Goal: Contribute content: Add original content to the website for others to see

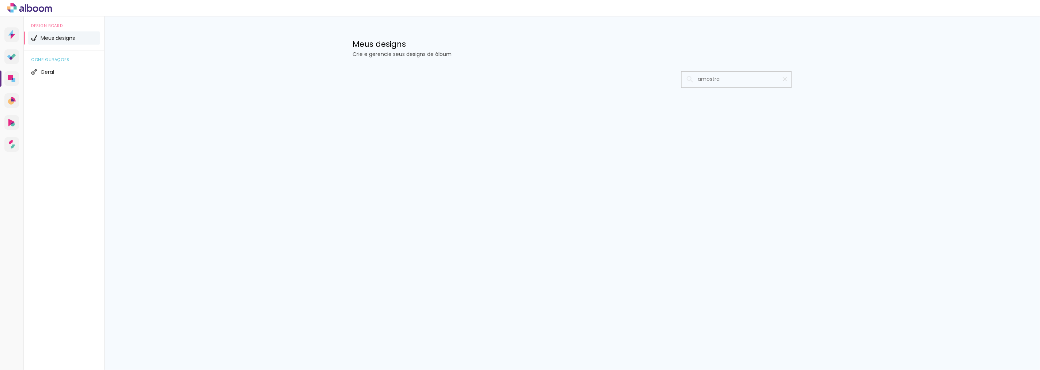
type input "amostra"
type paper-input "amostra"
click at [742, 73] on div at bounding box center [572, 101] width 475 height 75
click at [752, 77] on input at bounding box center [746, 79] width 104 height 15
drag, startPoint x: 752, startPoint y: 77, endPoint x: 628, endPoint y: 84, distance: 124.1
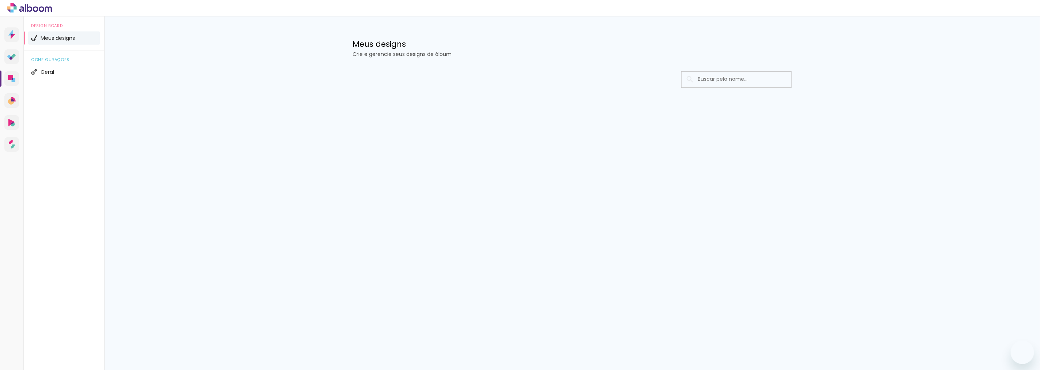
click at [628, 84] on div at bounding box center [572, 79] width 439 height 16
type input "amostra"
type paper-input "amostra"
type input "a"
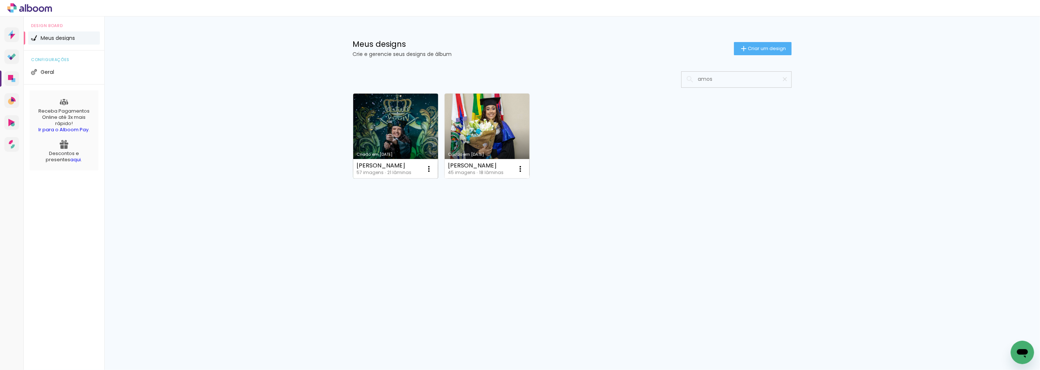
type input "amos"
type paper-input "amos"
click at [371, 124] on link "Criado em [DATE]" at bounding box center [395, 136] width 85 height 85
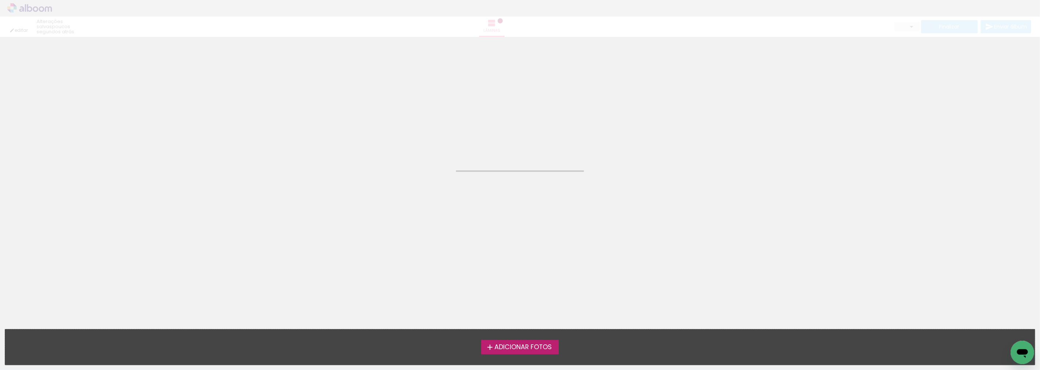
click at [371, 124] on neon-animated-pages "Confirmar Cancelar" at bounding box center [520, 203] width 1040 height 333
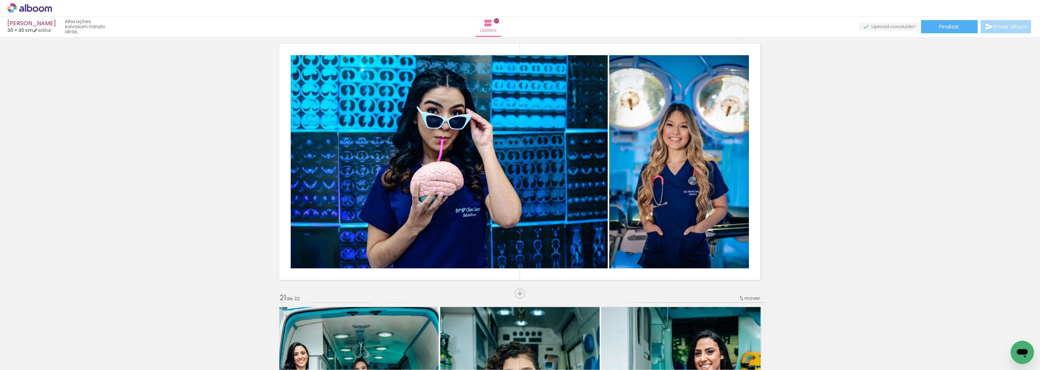
scroll to position [5012, 0]
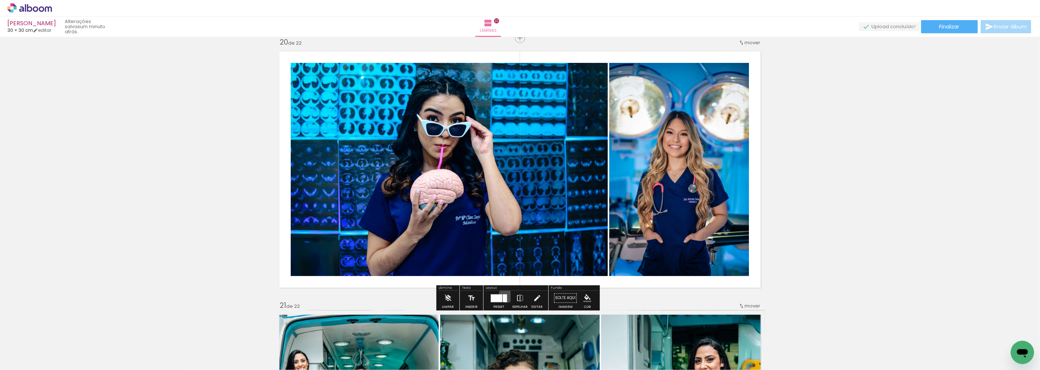
click at [505, 295] on div at bounding box center [505, 298] width 4 height 8
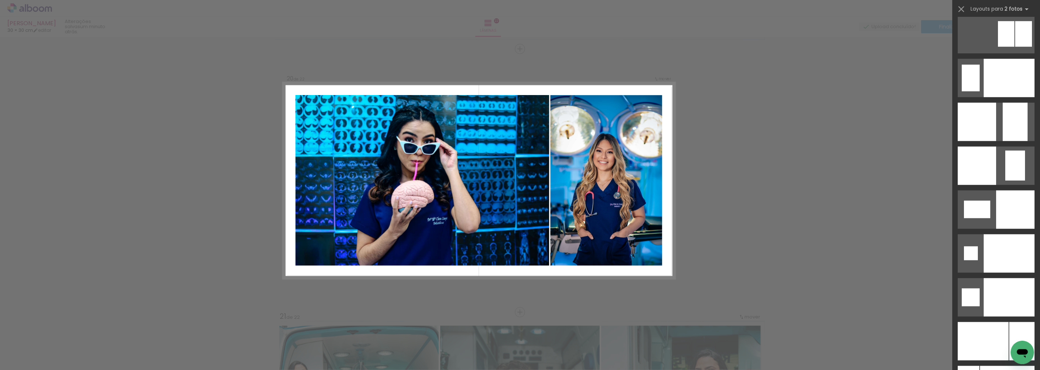
scroll to position [3006, 0]
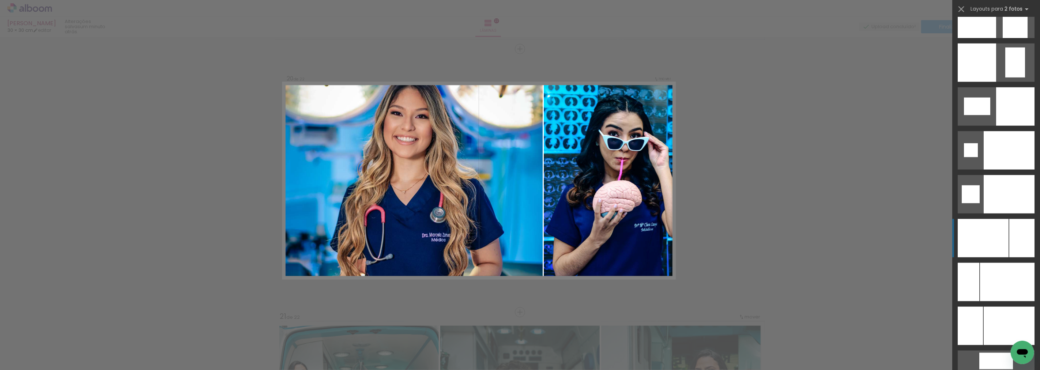
click at [1013, 250] on div at bounding box center [1021, 238] width 25 height 38
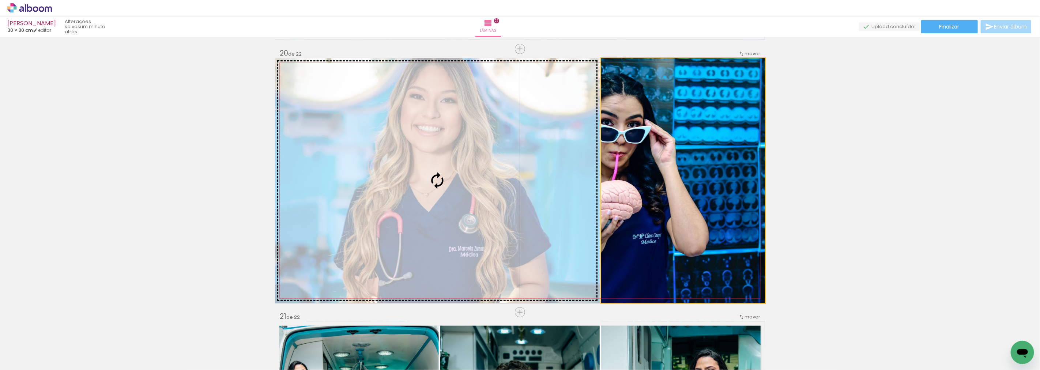
drag, startPoint x: 695, startPoint y: 134, endPoint x: 539, endPoint y: 147, distance: 157.0
click at [0, 0] on slot at bounding box center [0, 0] width 0 height 0
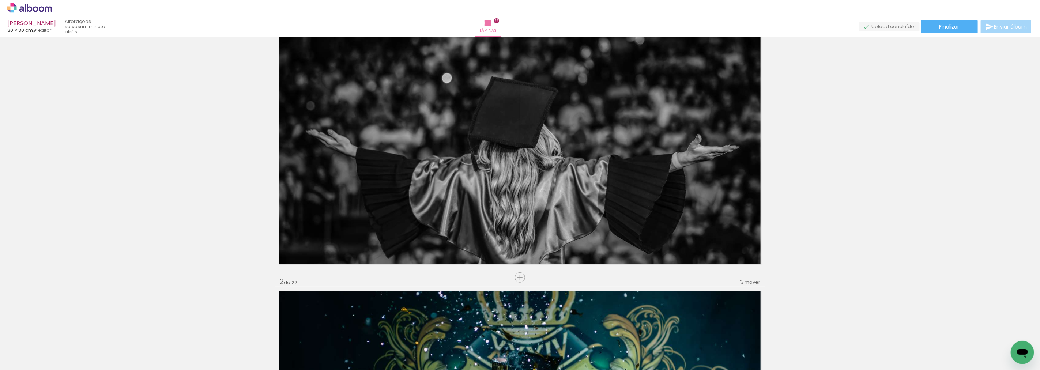
scroll to position [0, 0]
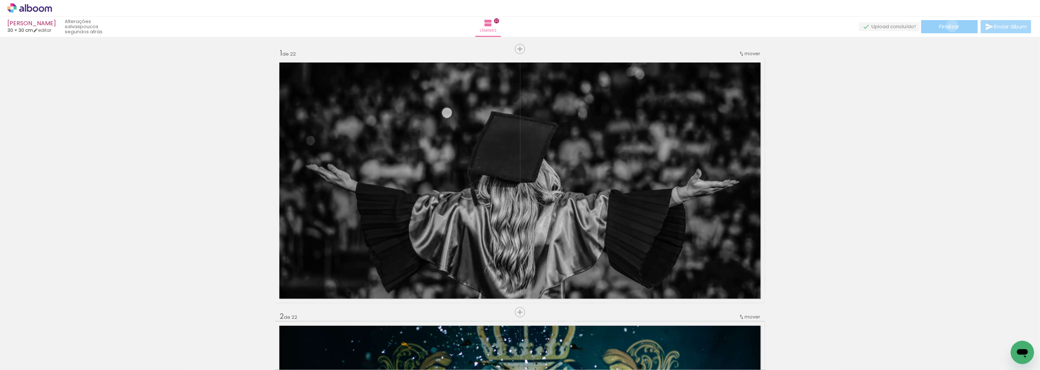
click at [949, 25] on span "Finalizar" at bounding box center [949, 26] width 20 height 5
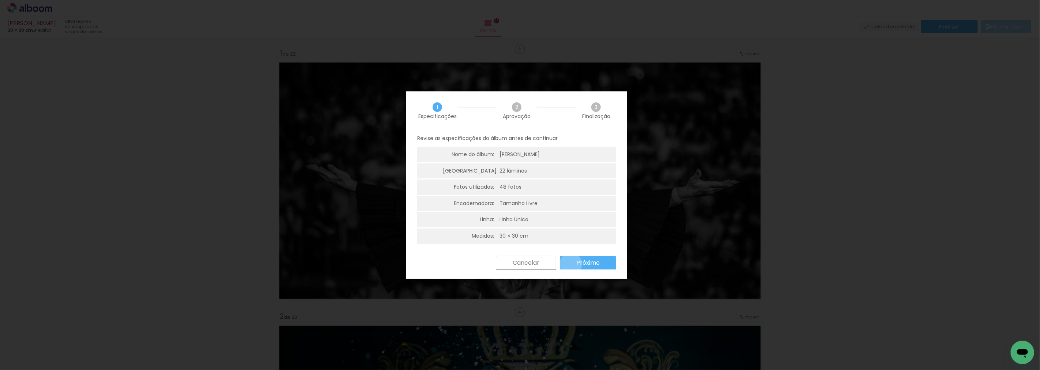
click at [571, 264] on paper-button "Próximo" at bounding box center [588, 262] width 56 height 13
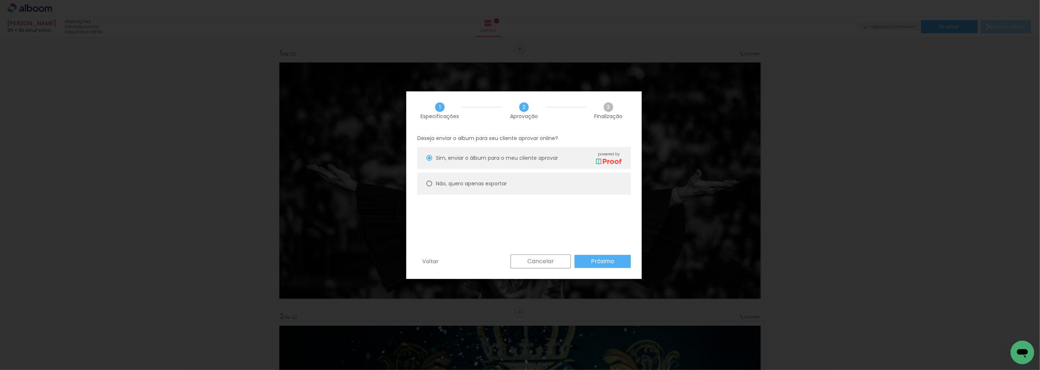
click at [0, 0] on slot "Não, quero apenas exportar" at bounding box center [0, 0] width 0 height 0
type paper-radio-button "on"
click at [0, 0] on slot "Próximo" at bounding box center [0, 0] width 0 height 0
type input "Alta, 300 DPI"
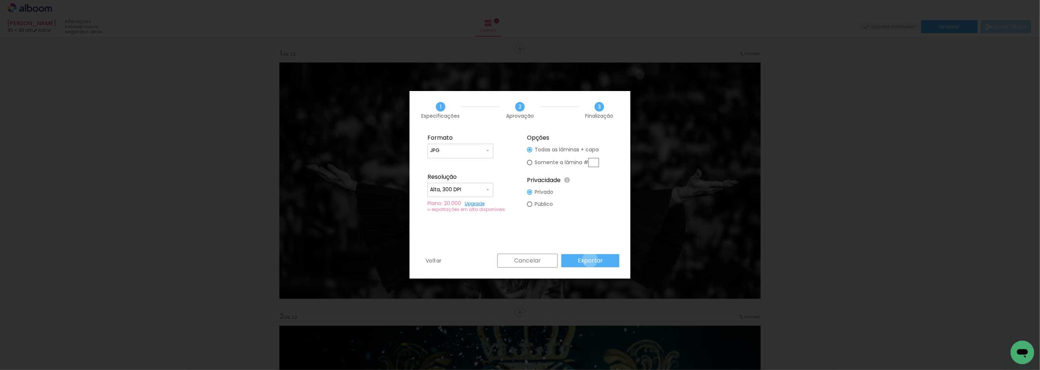
click at [0, 0] on slot "Exportar" at bounding box center [0, 0] width 0 height 0
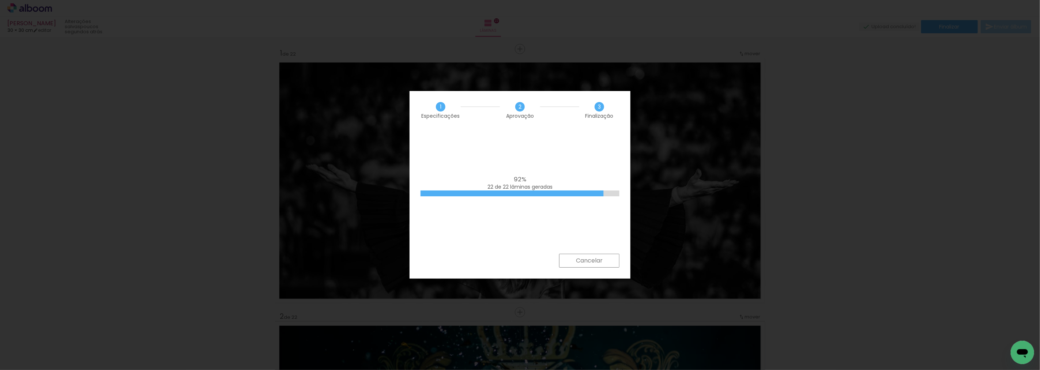
scroll to position [3006, 0]
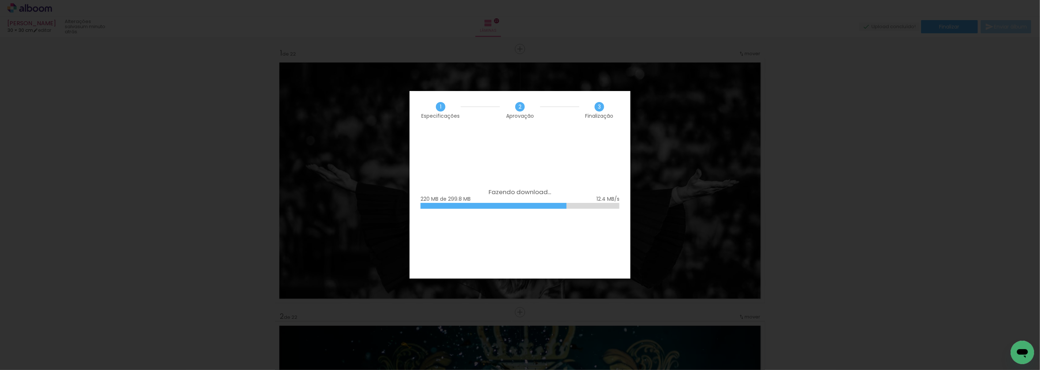
scroll to position [3006, 0]
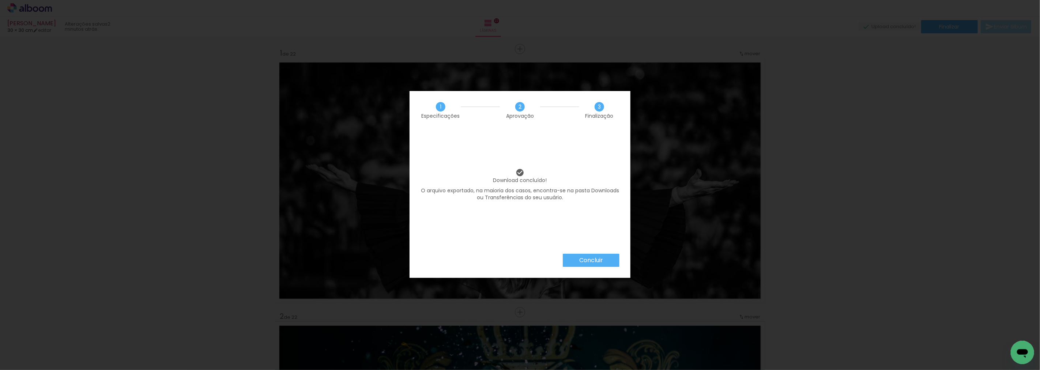
click at [0, 0] on slot "Concluir" at bounding box center [0, 0] width 0 height 0
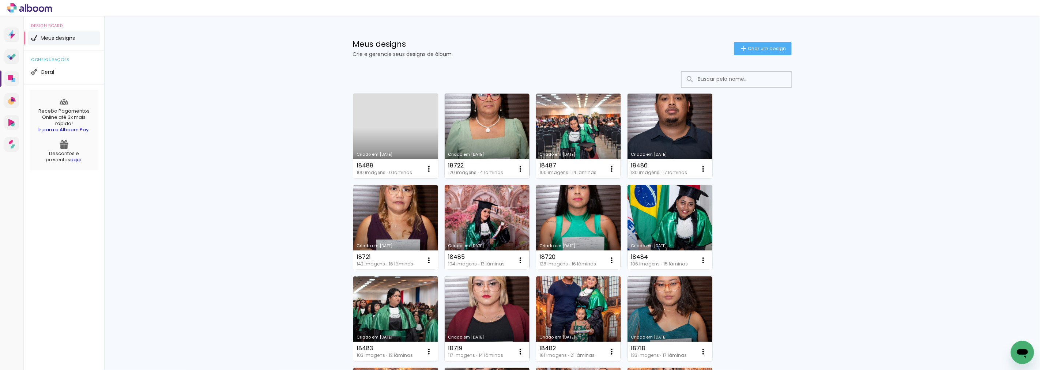
click at [719, 78] on input at bounding box center [746, 79] width 104 height 15
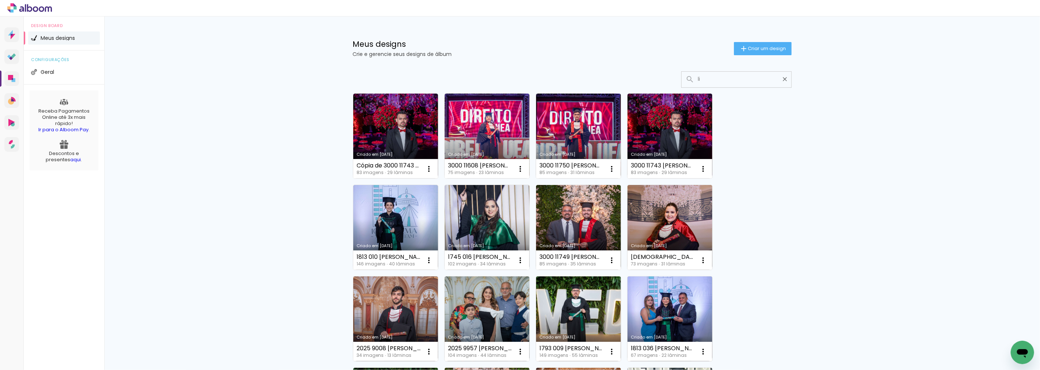
type input "l"
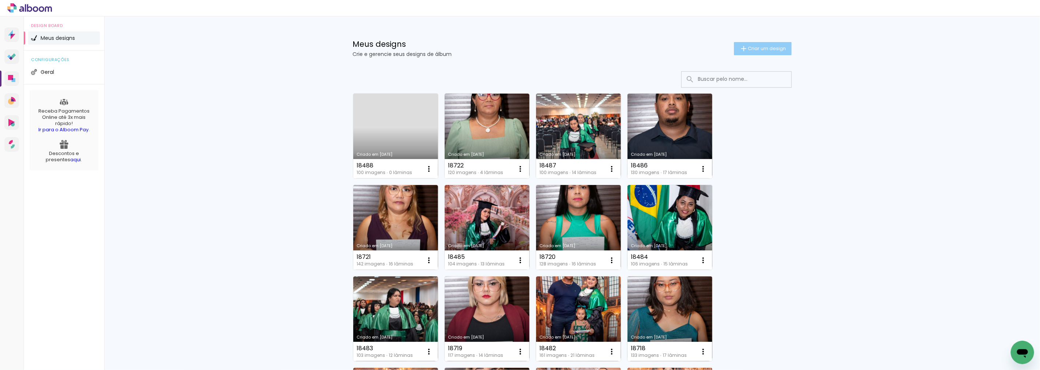
click at [763, 47] on span "Criar um design" at bounding box center [767, 48] width 38 height 5
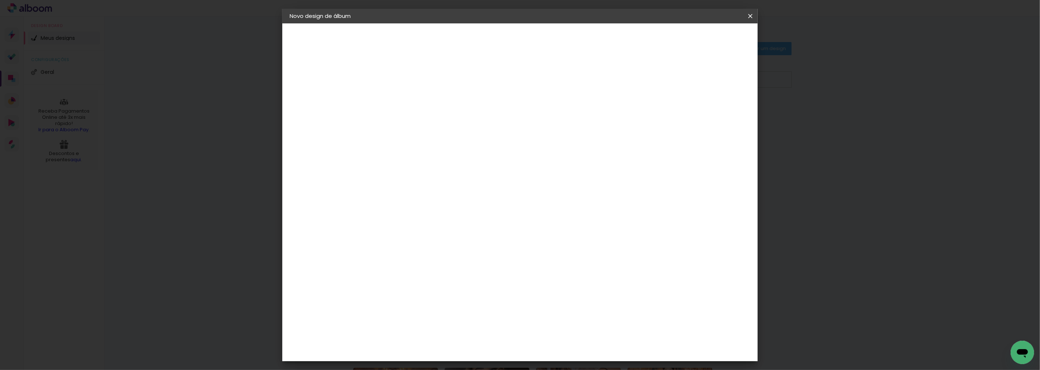
click at [409, 94] on input at bounding box center [409, 97] width 0 height 11
type input "3000 10109 LIA THAINA DA COSTA SILVA"
type paper-input "3000 10109 LIA THAINA DA COSTA SILVA"
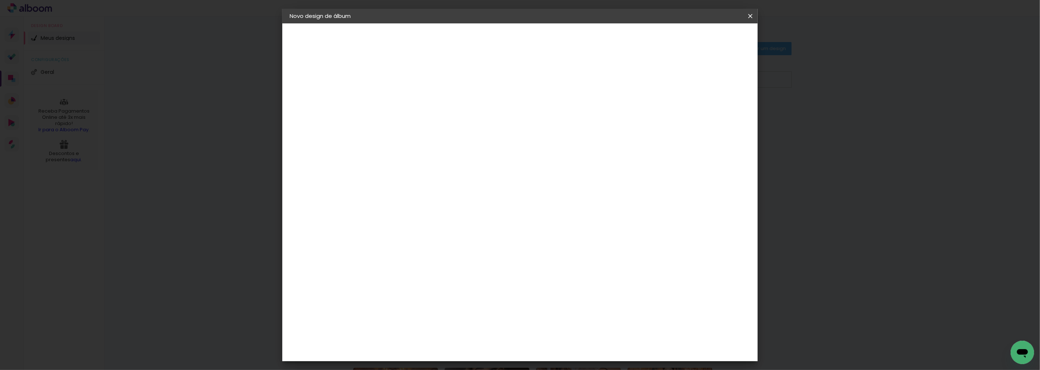
click at [0, 0] on slot "Avançar" at bounding box center [0, 0] width 0 height 0
click at [0, 0] on slot "Tamanho Livre" at bounding box center [0, 0] width 0 height 0
click at [0, 0] on slot "Avançar" at bounding box center [0, 0] width 0 height 0
drag, startPoint x: 568, startPoint y: 304, endPoint x: 539, endPoint y: 304, distance: 29.2
click at [539, 304] on div "cm" at bounding box center [564, 305] width 286 height 26
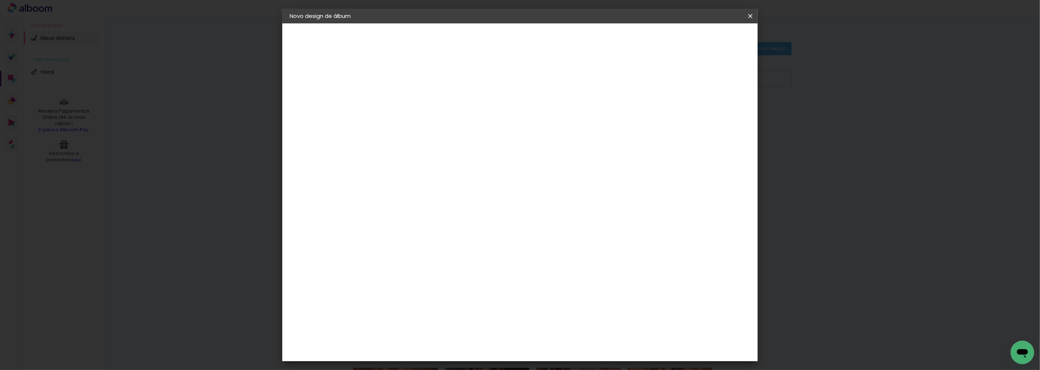
scroll to position [56, 0]
type input "80"
type paper-input "80"
click at [704, 38] on span "Iniciar design" at bounding box center [687, 38] width 33 height 5
